Goal: Task Accomplishment & Management: Complete application form

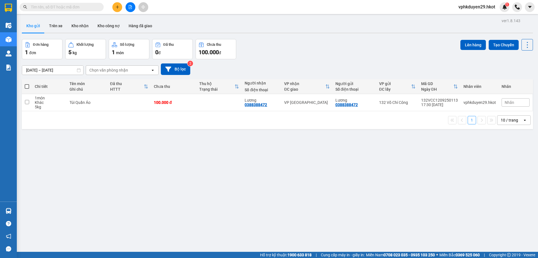
click at [61, 6] on input "text" at bounding box center [64, 7] width 66 height 6
paste input "0522128828"
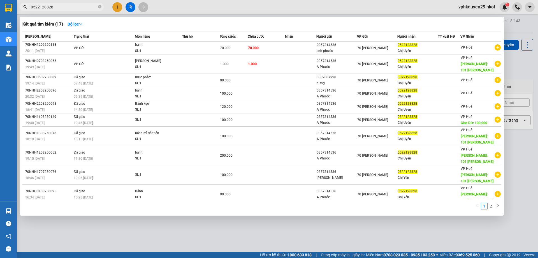
type input "0522128828"
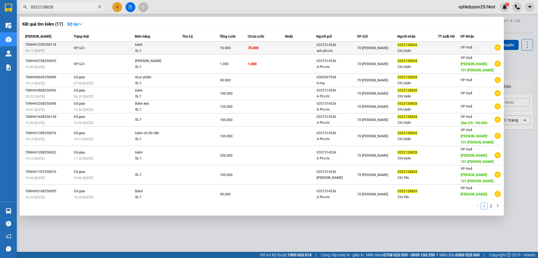
click at [55, 49] on div "20:11 [DATE]" at bounding box center [48, 51] width 47 height 6
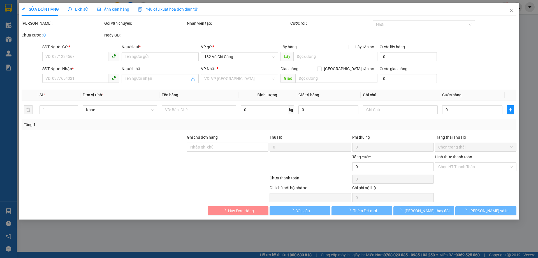
type input "0357314536"
type input "anh phước"
type input "0522128828"
type input "Chị Uyên"
type input "70.000"
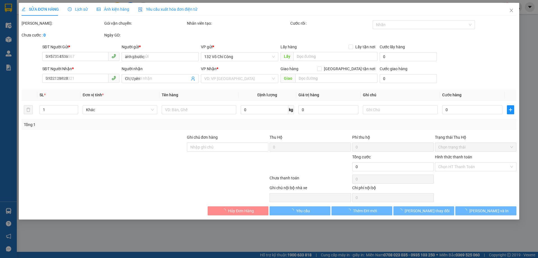
type input "70.000"
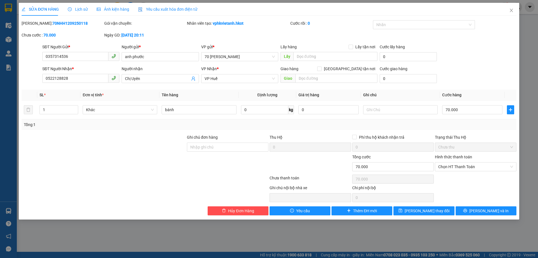
drag, startPoint x: 36, startPoint y: 20, endPoint x: 82, endPoint y: 26, distance: 46.3
click at [82, 26] on div "Mã ĐH: 70NHH1209250118" at bounding box center [63, 23] width 82 height 6
copy b "70NHH1209250118"
click at [193, 36] on div "[PERSON_NAME]: 70NHH1209250118 Gói vận chuyển: Nhân viên tạo: vphkvietanh.hkot …" at bounding box center [269, 32] width 496 height 24
click at [480, 209] on button "[PERSON_NAME] và In" at bounding box center [486, 210] width 61 height 9
